Goal: Information Seeking & Learning: Understand process/instructions

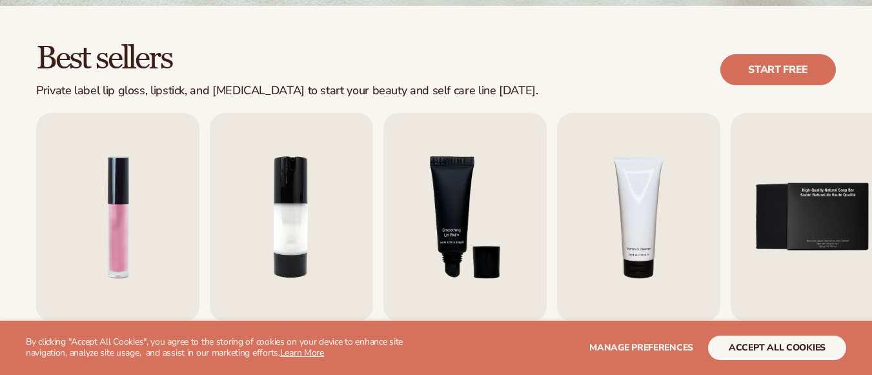
scroll to position [387, 0]
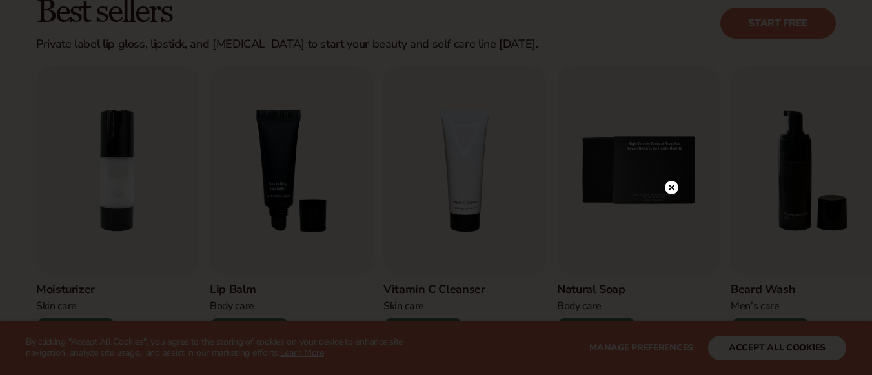
click at [674, 185] on icon at bounding box center [671, 188] width 6 height 6
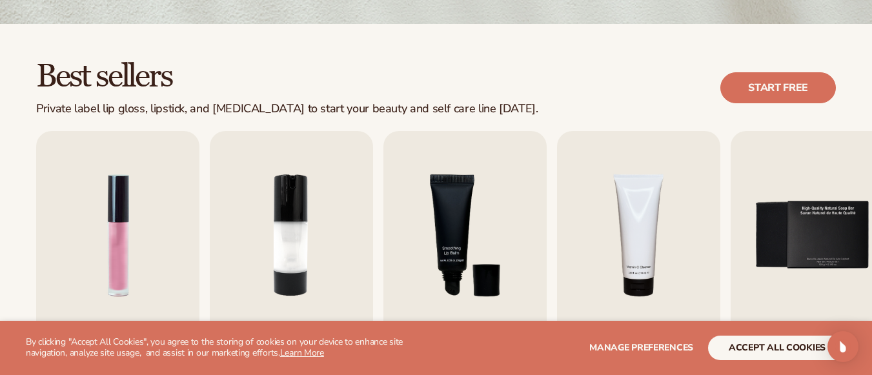
scroll to position [438, 0]
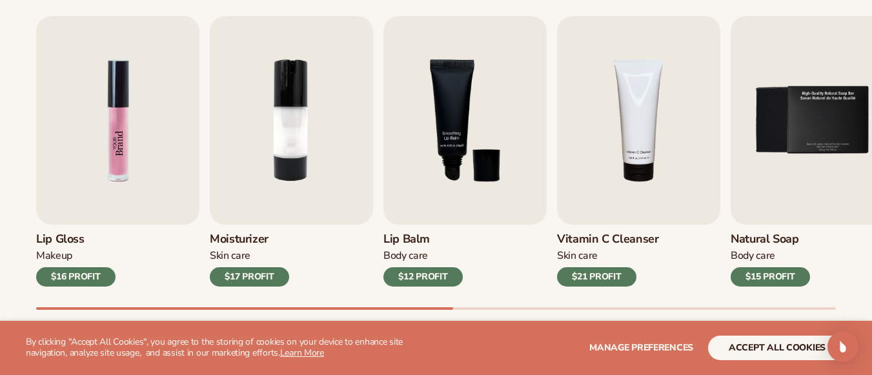
click at [95, 108] on img "1 / 9" at bounding box center [117, 120] width 163 height 208
click at [756, 346] on button "accept all cookies" at bounding box center [777, 348] width 138 height 25
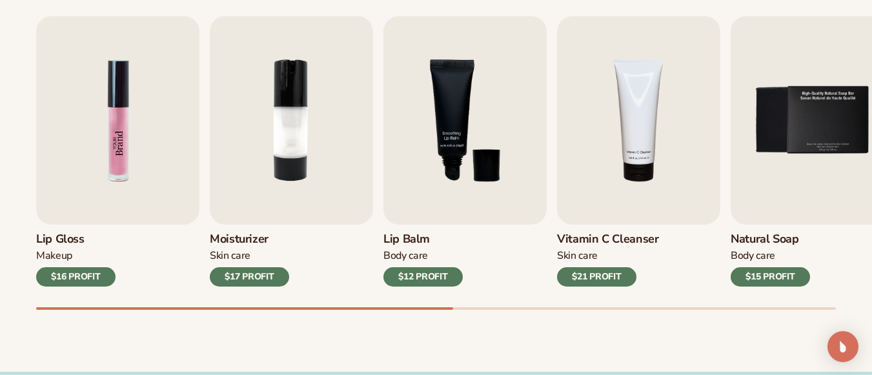
click at [112, 148] on img "1 / 9" at bounding box center [117, 120] width 163 height 208
click at [78, 276] on div "$16 PROFIT" at bounding box center [75, 276] width 79 height 19
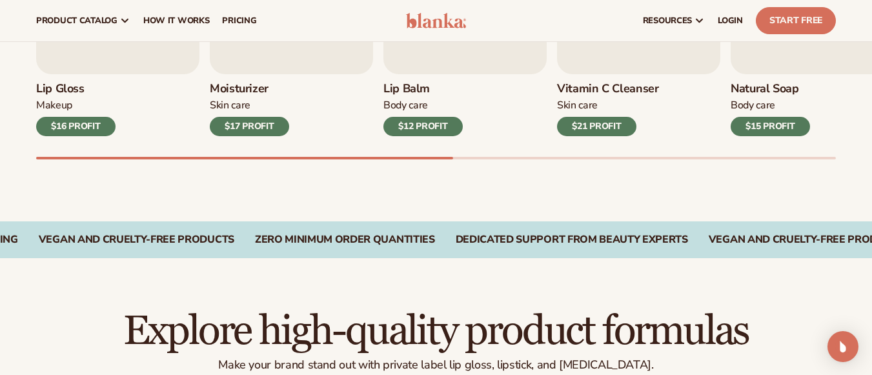
scroll to position [445, 0]
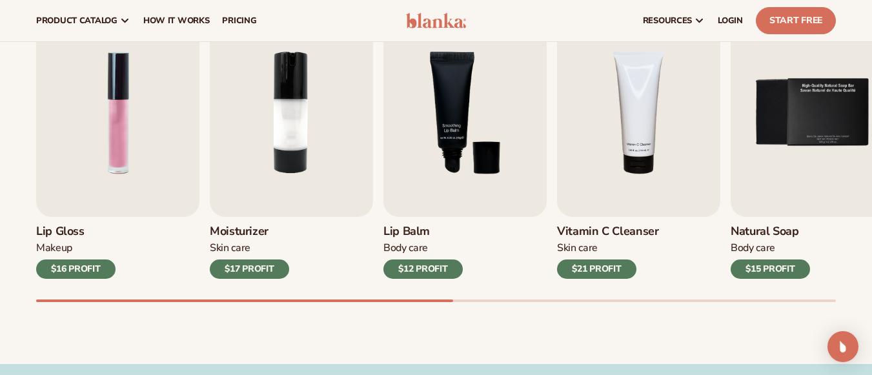
click at [79, 265] on div "$16 PROFIT" at bounding box center [75, 268] width 79 height 19
click at [165, 20] on span "How It Works" at bounding box center [176, 20] width 66 height 10
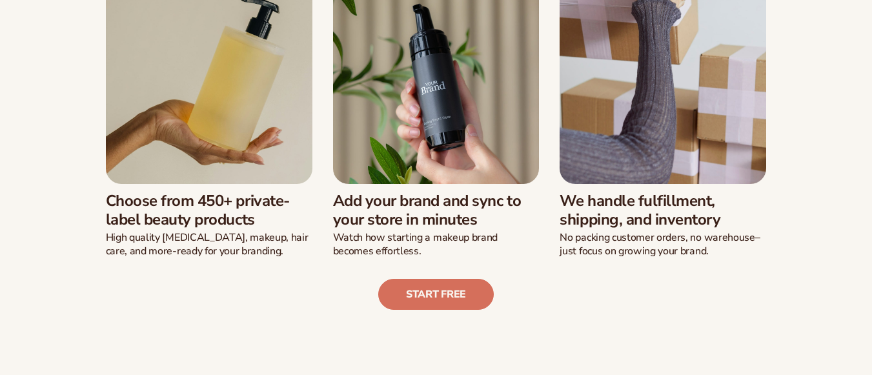
scroll to position [387, 0]
